Goal: Check status: Check status

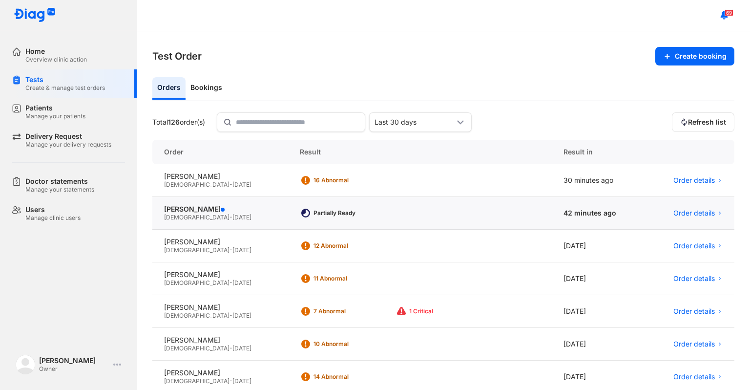
click at [342, 223] on div "Partially Ready" at bounding box center [420, 213] width 264 height 33
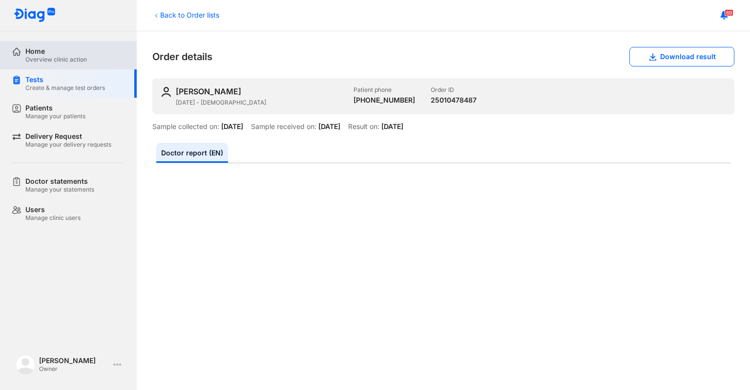
click at [53, 63] on div "Home Overview clinic action" at bounding box center [74, 55] width 125 height 28
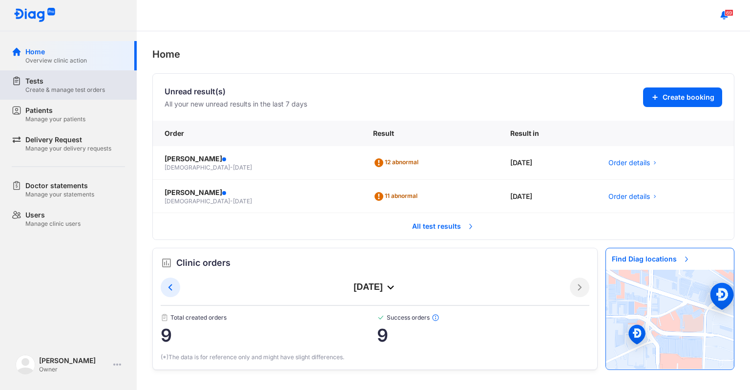
click at [92, 97] on div "Tests Create & manage test orders" at bounding box center [74, 84] width 125 height 29
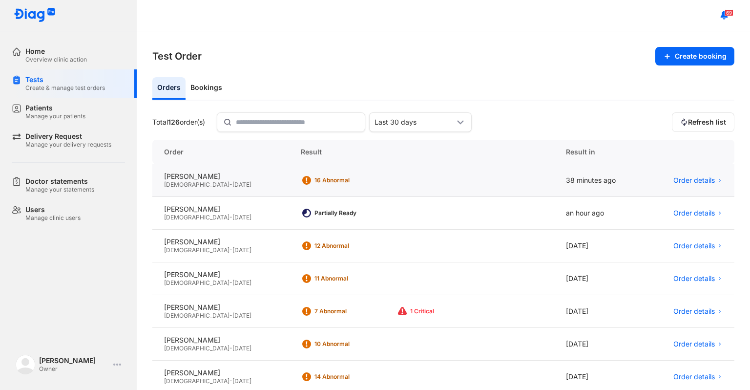
click at [270, 188] on div "[PERSON_NAME] [DEMOGRAPHIC_DATA] - [DATE]" at bounding box center [220, 180] width 137 height 33
